Goal: Transaction & Acquisition: Purchase product/service

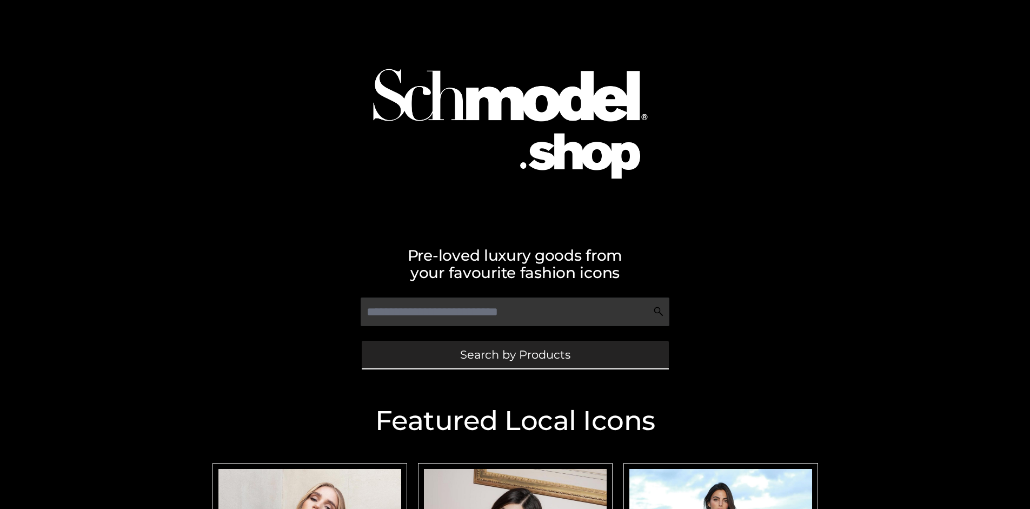
click at [515, 354] on span "Search by Products" at bounding box center [515, 354] width 110 height 11
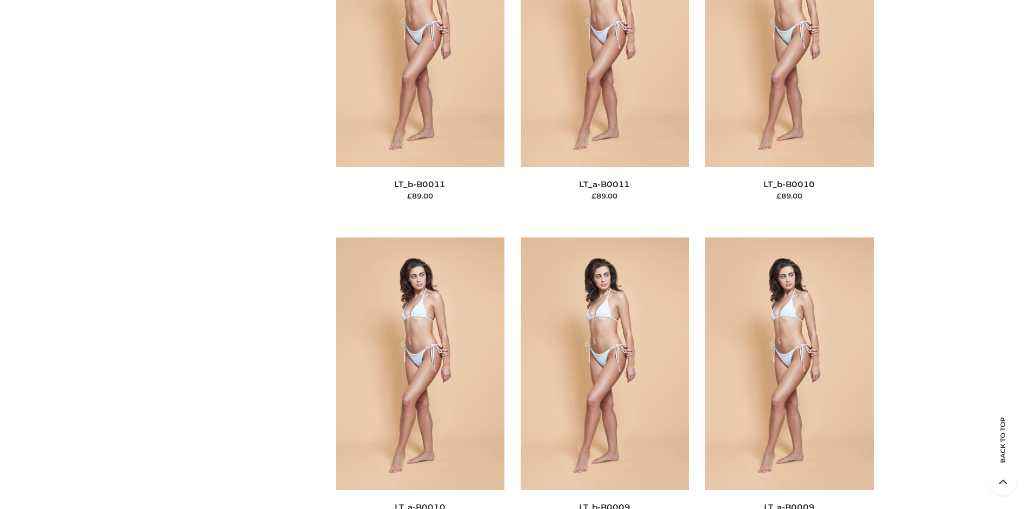
scroll to position [163, 0]
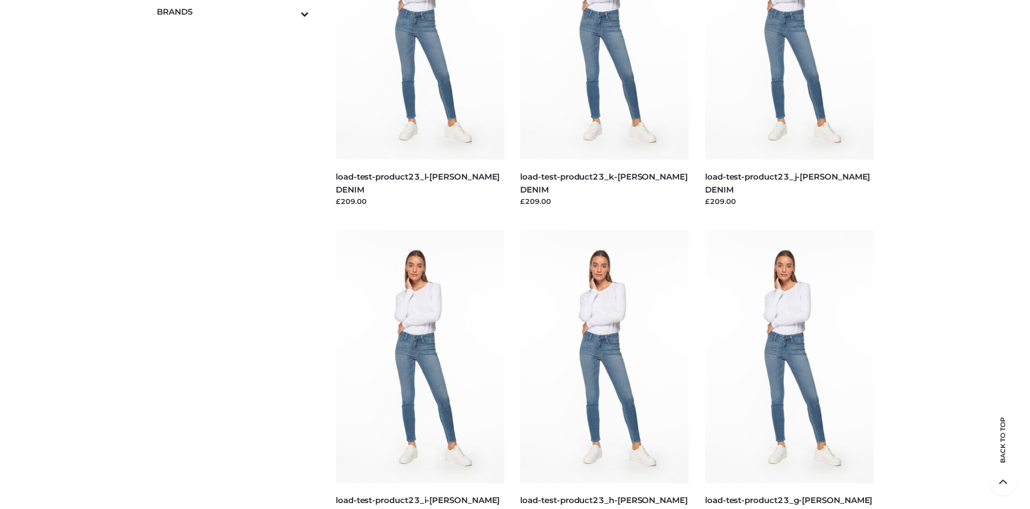
click at [238, 29] on span "OPP SWIMWEAR" at bounding box center [239, 35] width 142 height 12
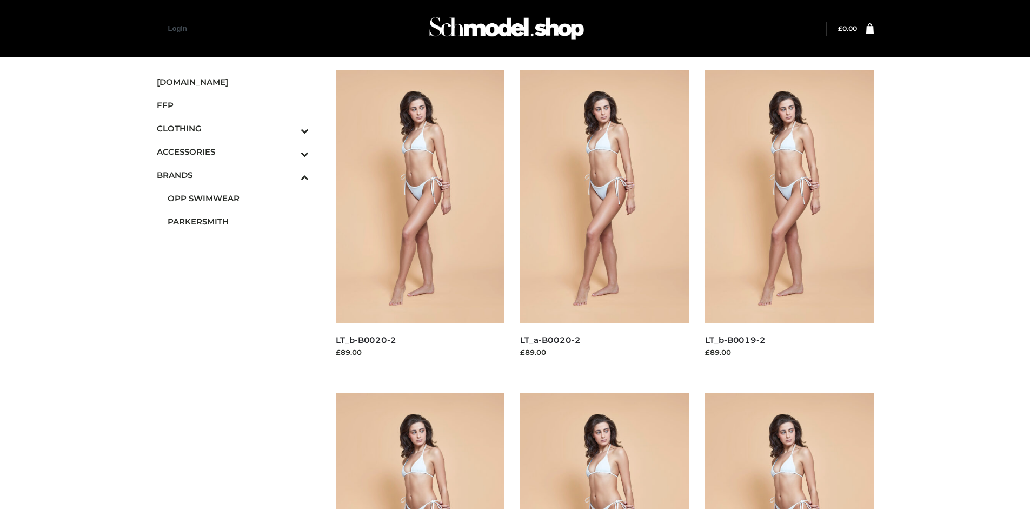
scroll to position [831, 0]
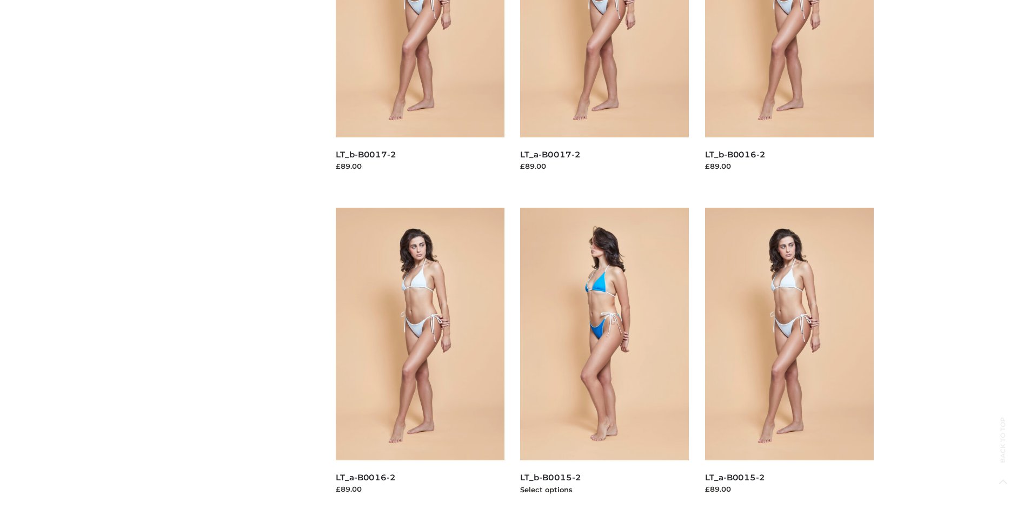
click at [604, 358] on img at bounding box center [604, 334] width 169 height 252
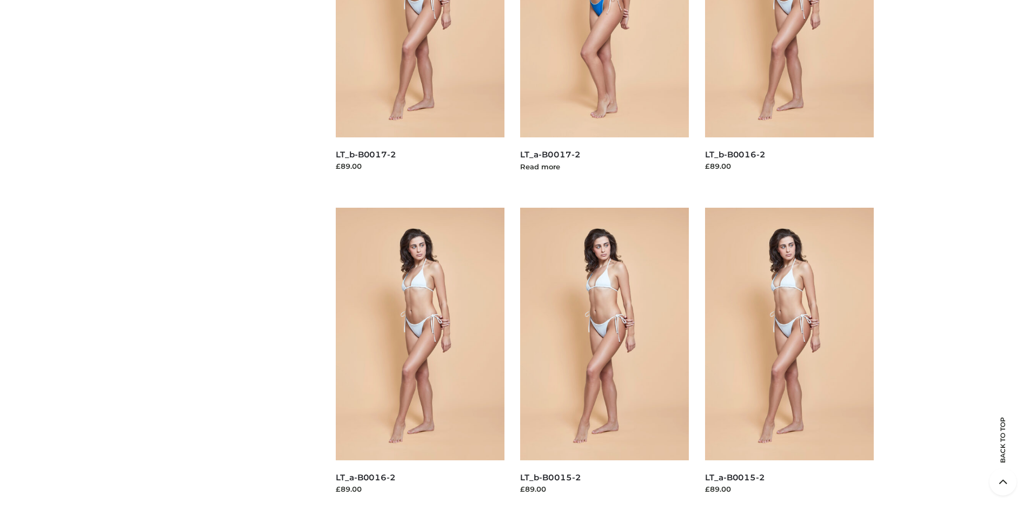
scroll to position [509, 0]
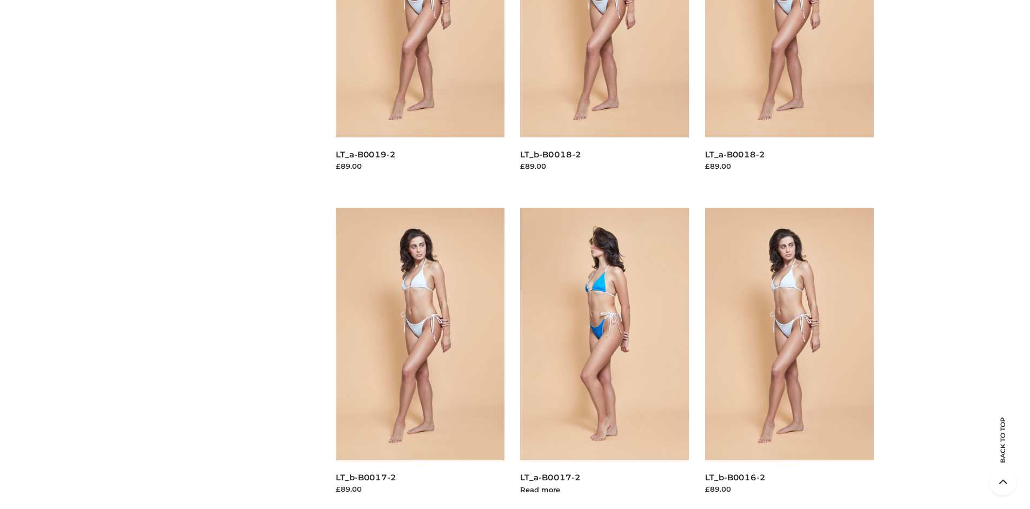
click at [604, 358] on img at bounding box center [604, 334] width 169 height 252
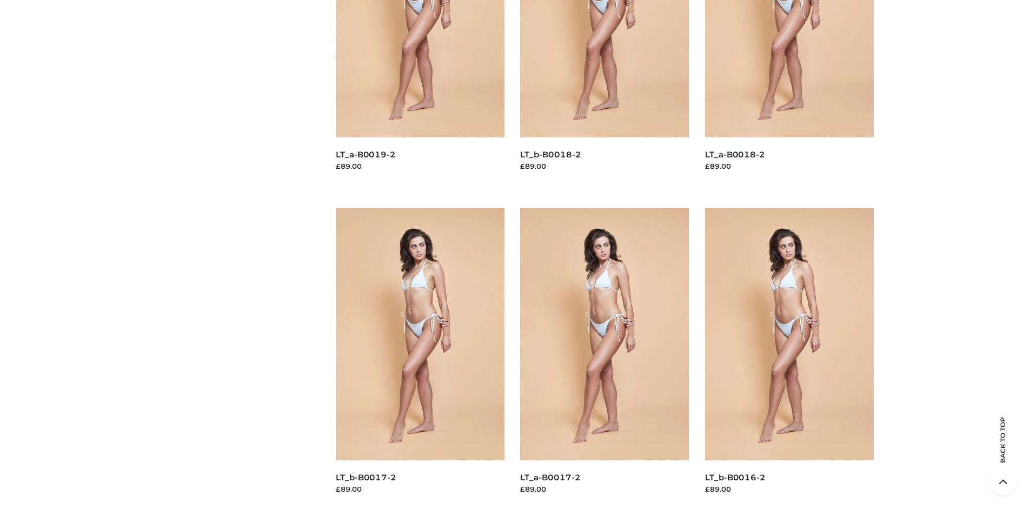
scroll to position [0, 0]
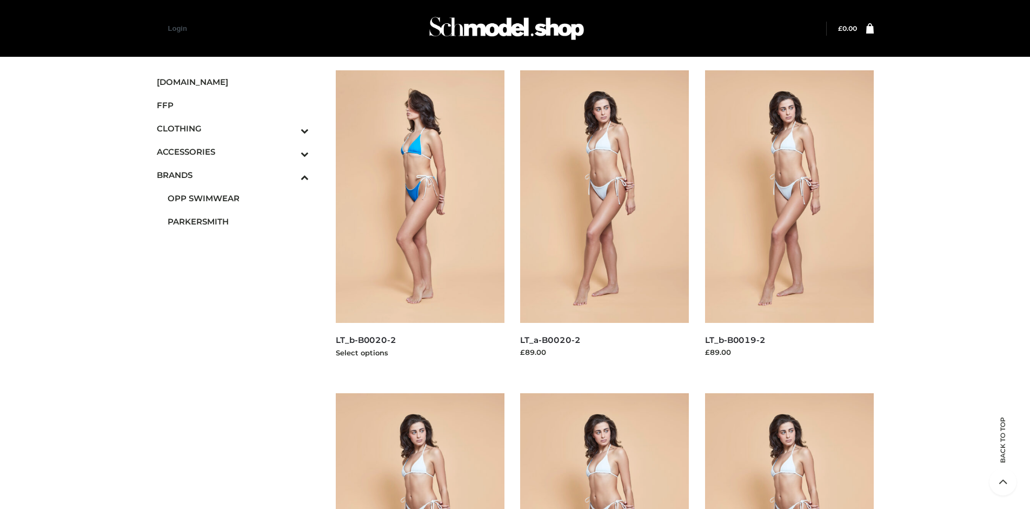
click at [419, 221] on img at bounding box center [420, 196] width 169 height 252
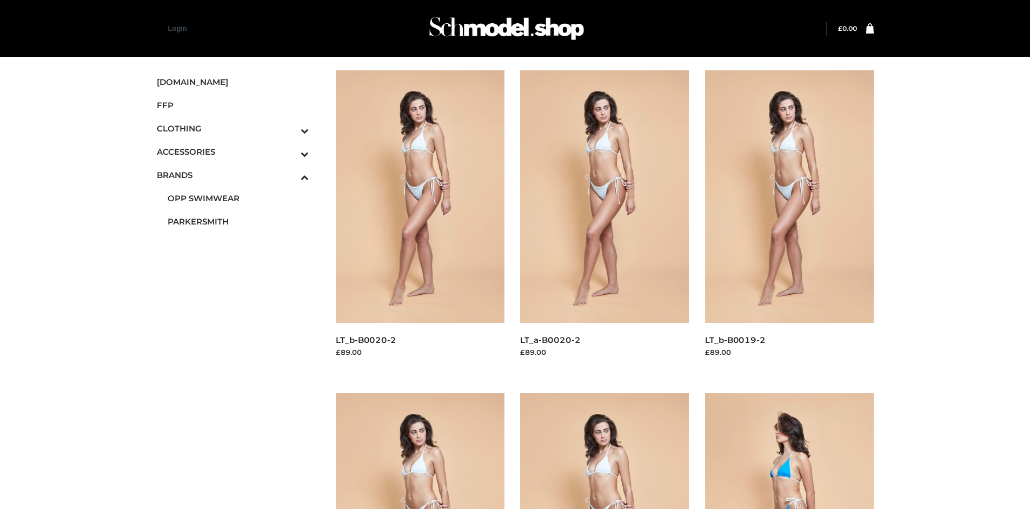
click at [789, 451] on img at bounding box center [789, 519] width 169 height 252
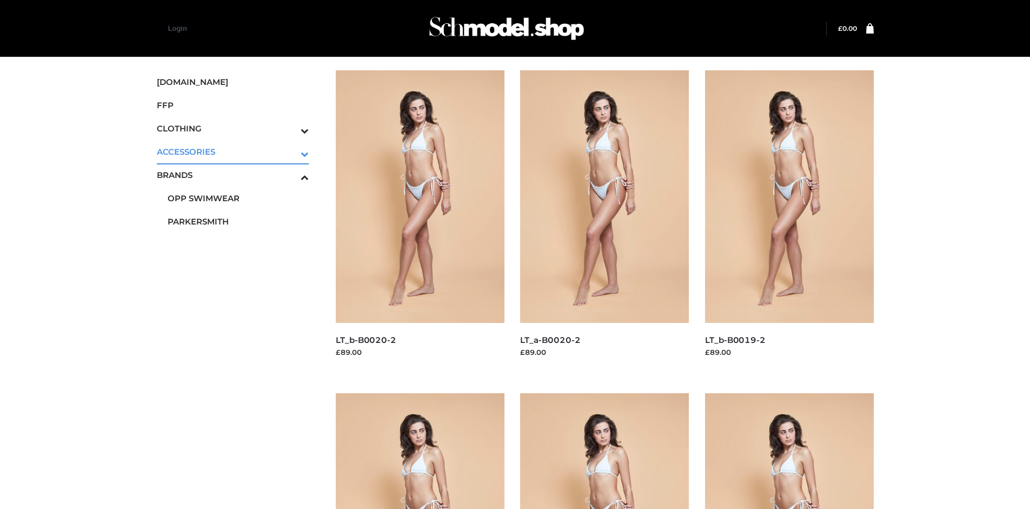
click at [290, 151] on icon "Toggle Submenu" at bounding box center [248, 154] width 121 height 12
click at [238, 198] on span "JEWELRY" at bounding box center [239, 198] width 142 height 12
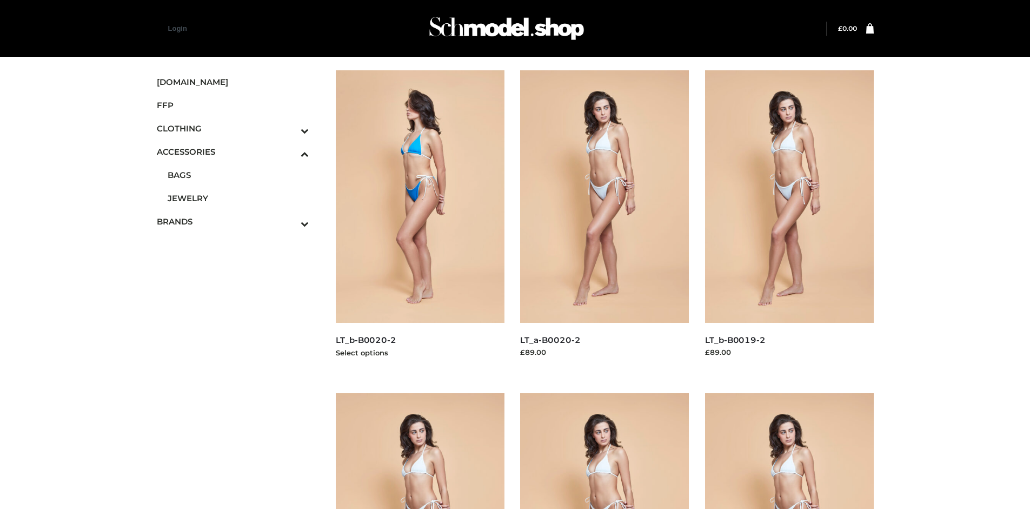
click at [419, 221] on img at bounding box center [420, 196] width 169 height 252
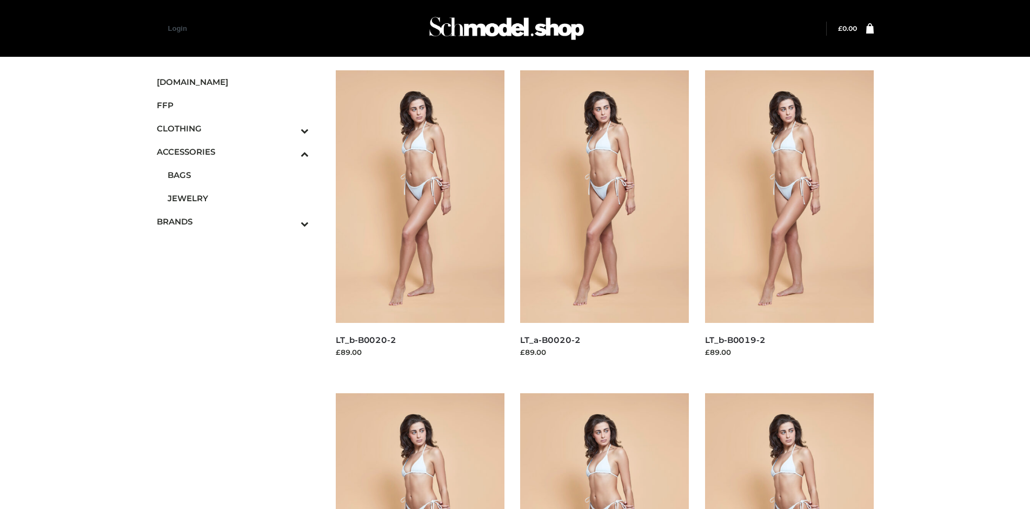
scroll to position [831, 0]
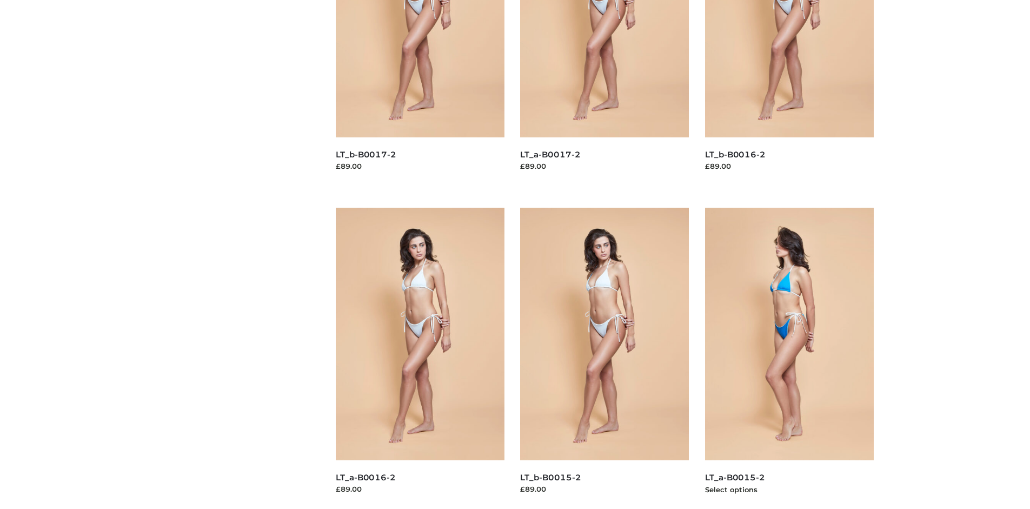
click at [789, 358] on img at bounding box center [789, 334] width 169 height 252
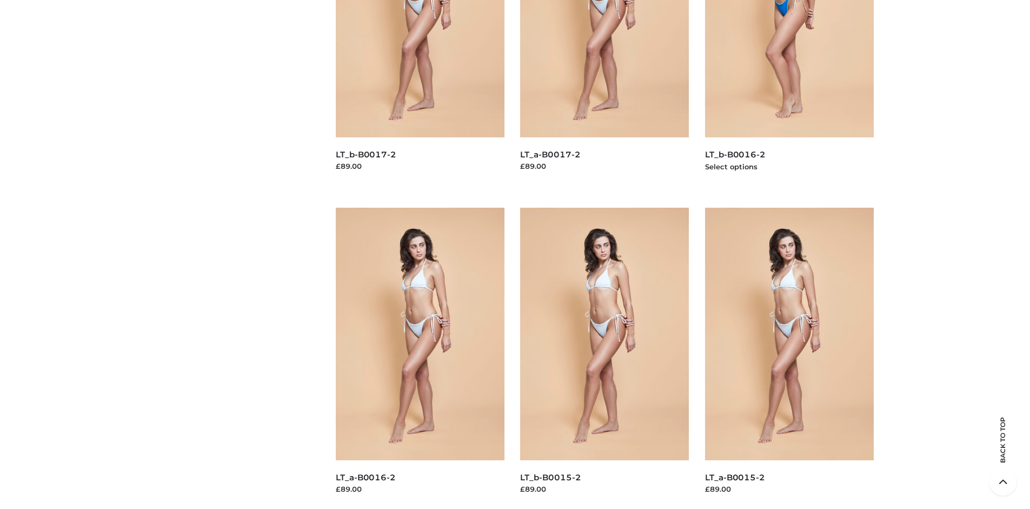
scroll to position [509, 0]
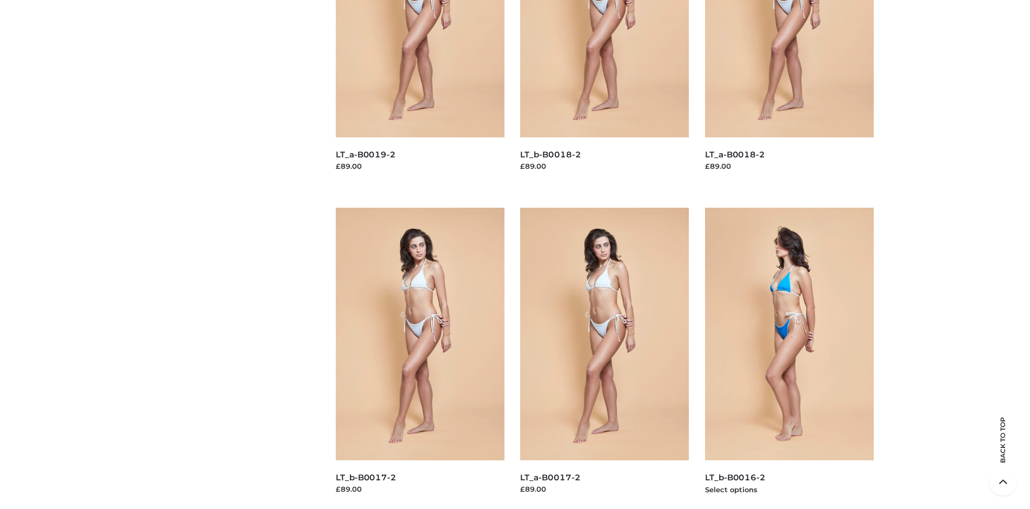
click at [789, 358] on img at bounding box center [789, 334] width 169 height 252
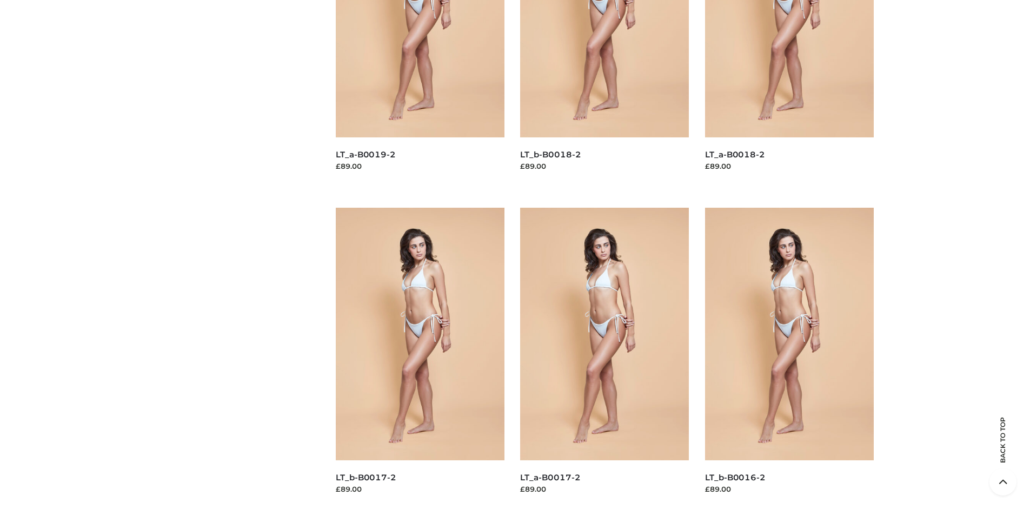
scroll to position [1488, 0]
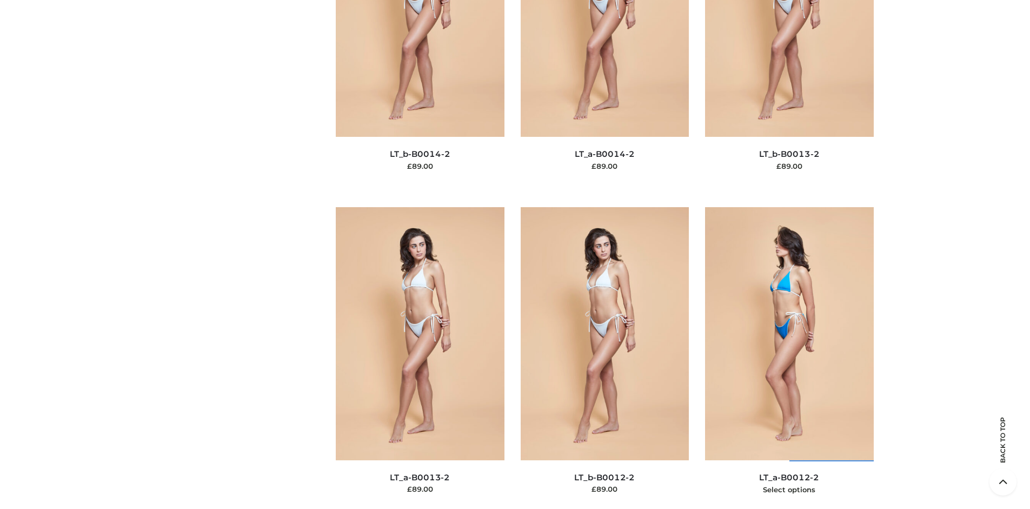
click at [789, 357] on img at bounding box center [789, 333] width 169 height 252
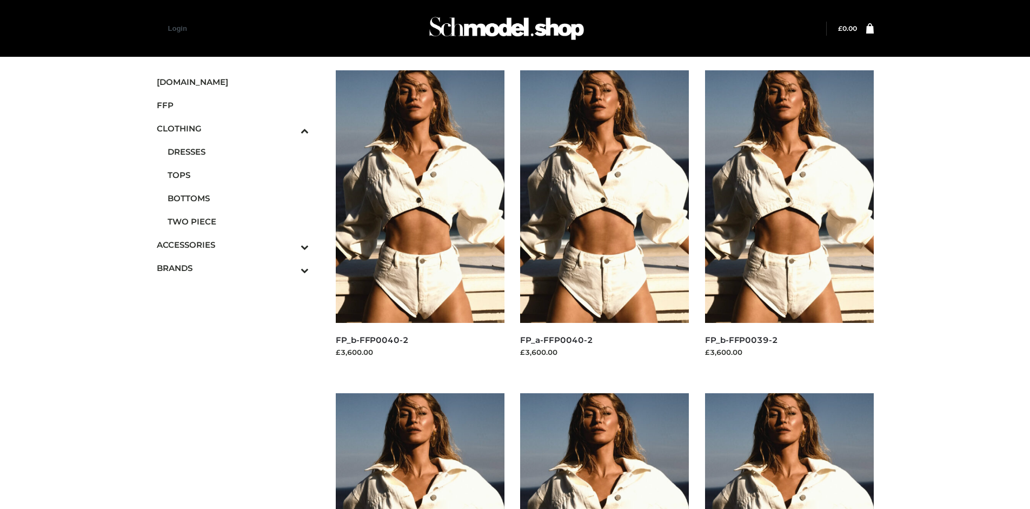
scroll to position [509, 0]
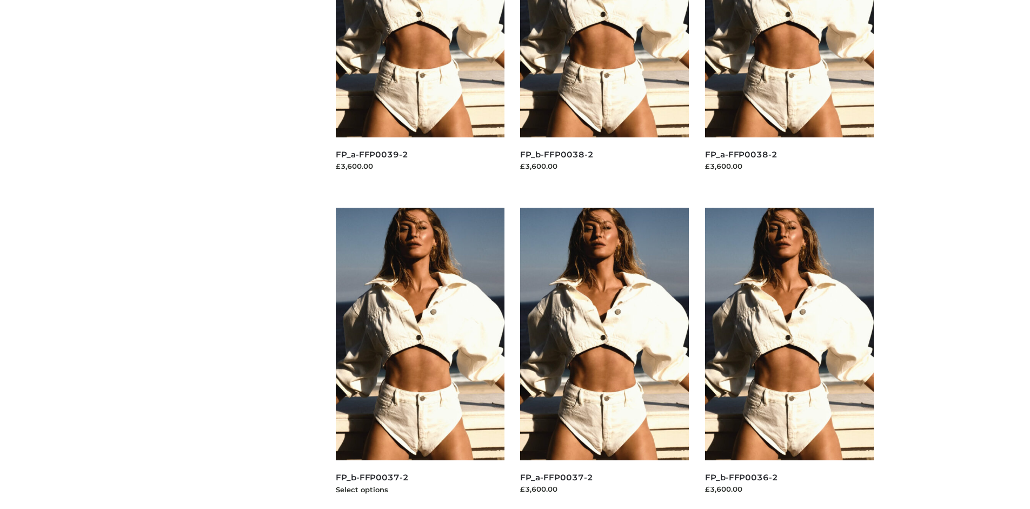
click at [419, 358] on img at bounding box center [420, 334] width 169 height 252
click at [789, 358] on img at bounding box center [789, 334] width 169 height 252
click at [604, 358] on img at bounding box center [604, 334] width 169 height 252
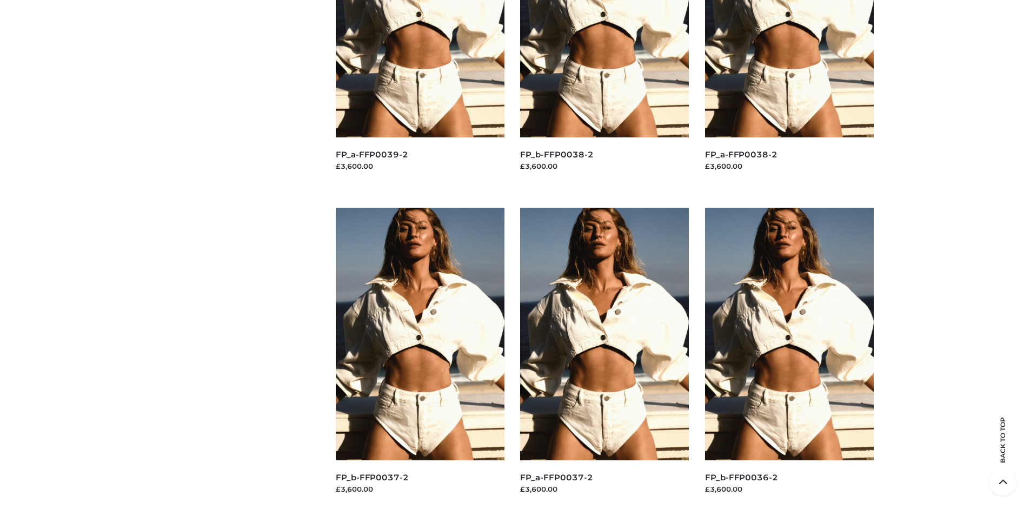
scroll to position [0, 0]
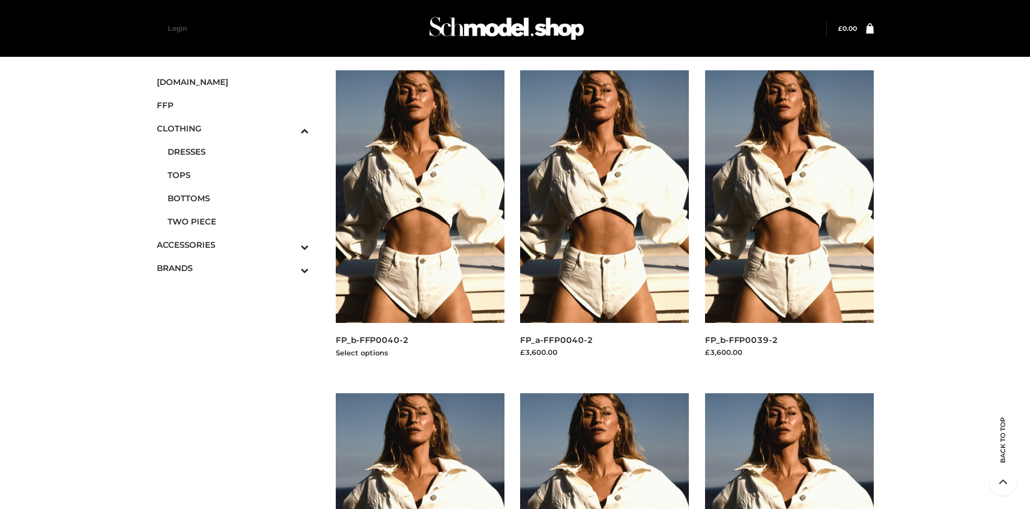
click at [419, 221] on img at bounding box center [420, 196] width 169 height 252
click at [232, 105] on span "FFP" at bounding box center [233, 105] width 152 height 12
click at [419, 221] on img at bounding box center [420, 196] width 169 height 252
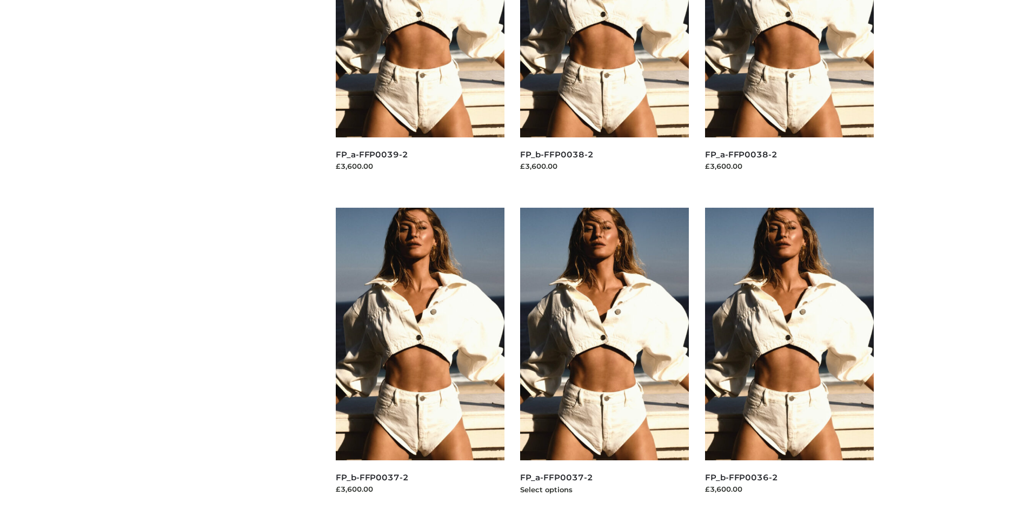
click at [604, 358] on img at bounding box center [604, 334] width 169 height 252
click at [789, 358] on img at bounding box center [789, 334] width 169 height 252
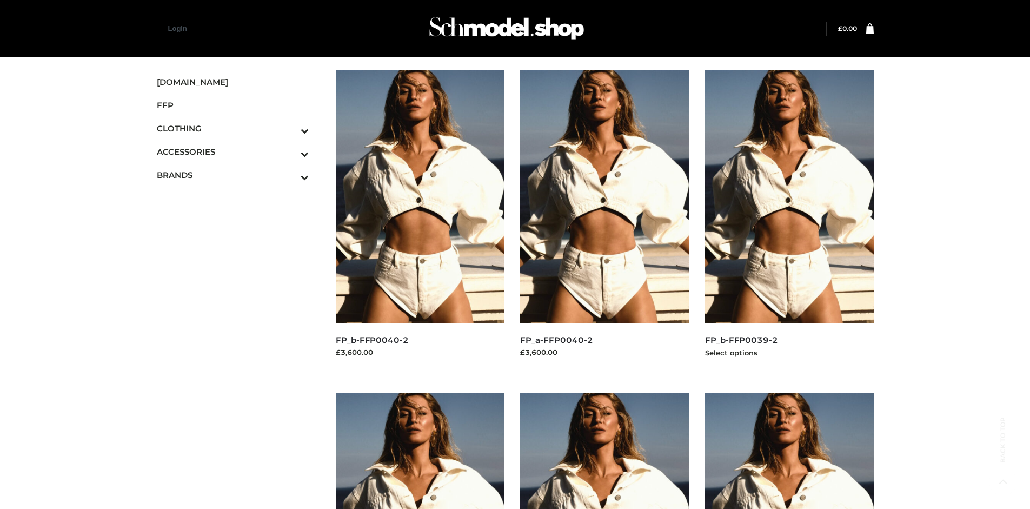
click at [789, 221] on img at bounding box center [789, 196] width 169 height 252
